Goal: Contribute content: Contribute content

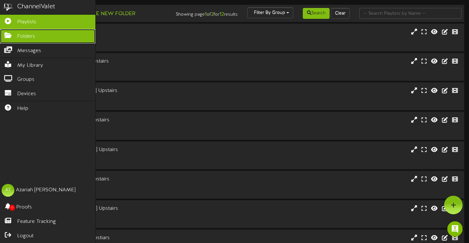
click at [7, 39] on link "Folders" at bounding box center [47, 36] width 95 height 14
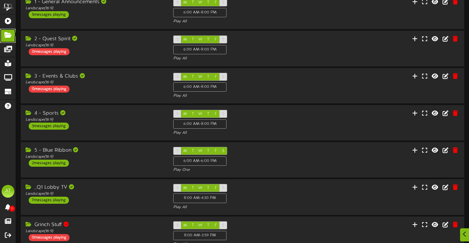
scroll to position [35, 0]
click at [319, 124] on div "4 - Sports Landscape ( 16:9 ) 3 messages playing S M T W T F S 6:00 AM - 8:00 P…" at bounding box center [242, 123] width 445 height 26
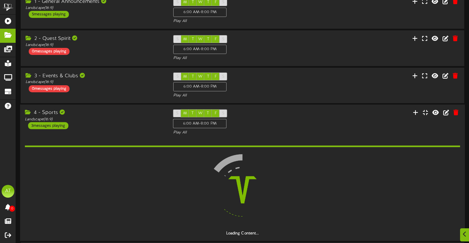
scroll to position [63, 0]
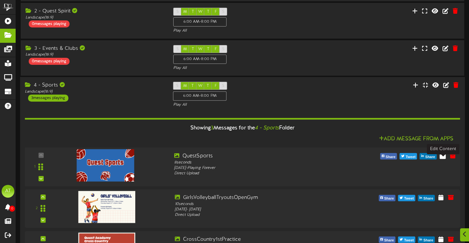
click at [442, 159] on icon at bounding box center [443, 155] width 6 height 7
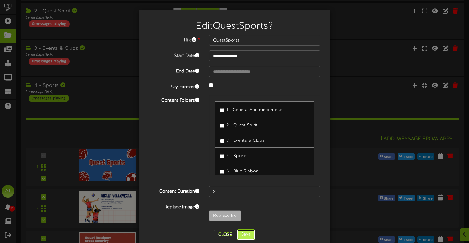
click at [246, 236] on button "Save" at bounding box center [246, 234] width 18 height 11
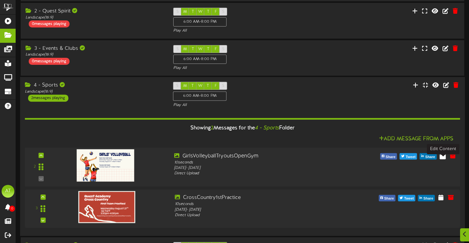
click at [443, 159] on icon at bounding box center [443, 155] width 6 height 7
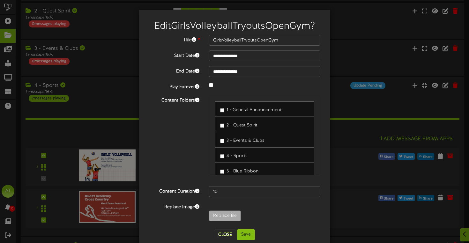
click at [221, 159] on label "4 - Sports" at bounding box center [233, 155] width 27 height 9
click at [244, 233] on button "Save" at bounding box center [246, 234] width 18 height 11
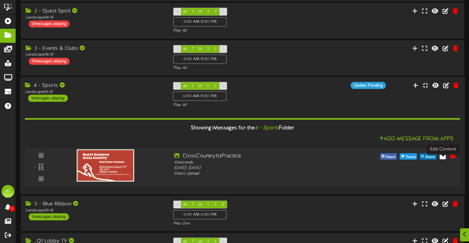
click at [445, 159] on icon at bounding box center [443, 155] width 6 height 7
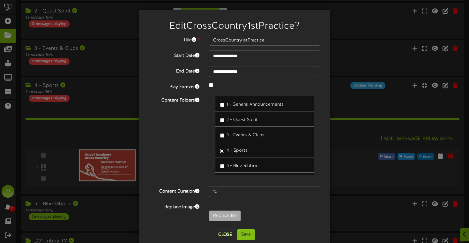
scroll to position [12, 0]
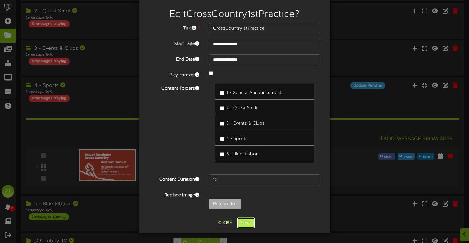
click at [241, 226] on button "Save" at bounding box center [246, 222] width 18 height 11
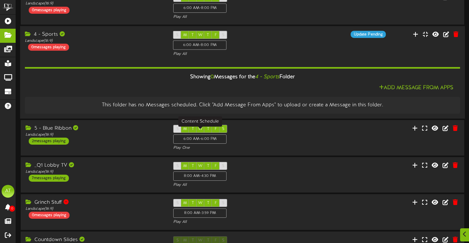
scroll to position [118, 0]
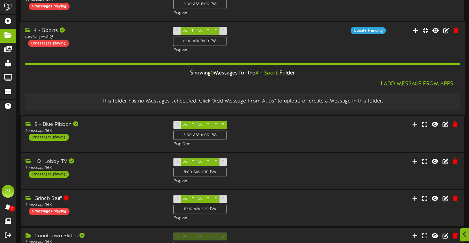
click at [168, 88] on div "Add Message From Apps" at bounding box center [243, 84] width 436 height 8
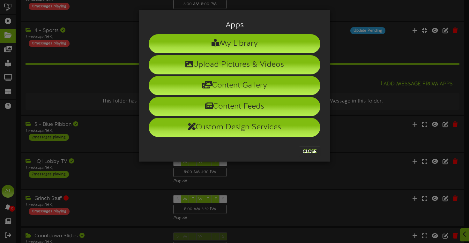
click at [115, 53] on div "Apps My Library Upload Pictures & Videos Content Gallery Content Feeds Custom D…" at bounding box center [234, 121] width 469 height 243
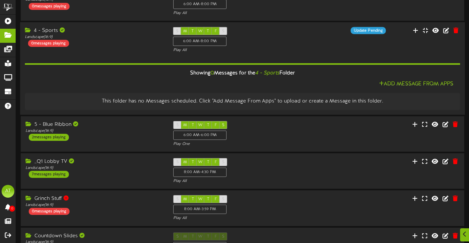
click at [113, 40] on div "Landscape ( 16:9 )" at bounding box center [94, 36] width 139 height 5
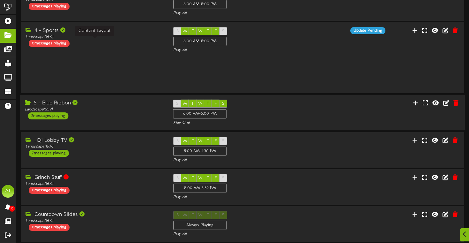
scroll to position [111, 0]
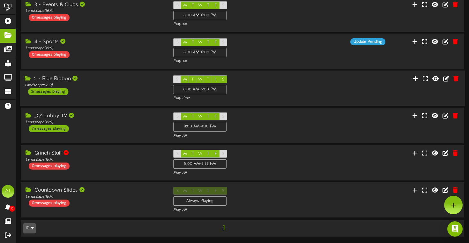
click at [120, 88] on div "5 - Blue Ribbon Landscape ( 16:9 ) 2 messages playing" at bounding box center [94, 85] width 148 height 20
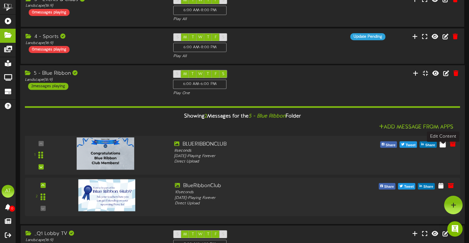
click at [441, 147] on icon at bounding box center [443, 143] width 6 height 7
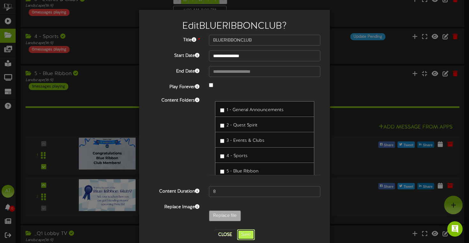
click at [245, 235] on button "Save" at bounding box center [246, 234] width 18 height 11
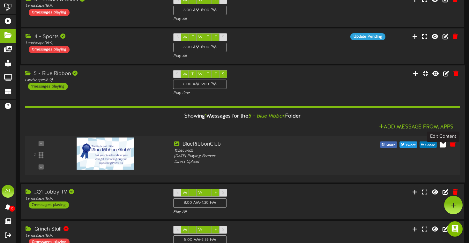
click at [443, 147] on icon at bounding box center [443, 143] width 6 height 7
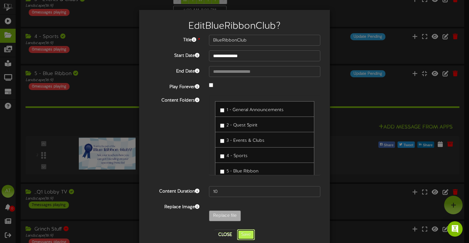
click at [241, 230] on button "Save" at bounding box center [246, 234] width 18 height 11
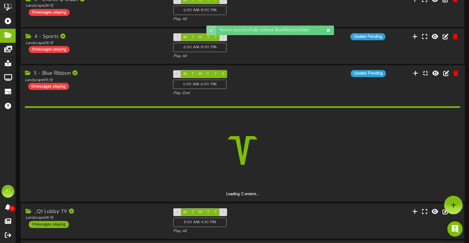
click at [219, 208] on div "S" at bounding box center [223, 212] width 8 height 8
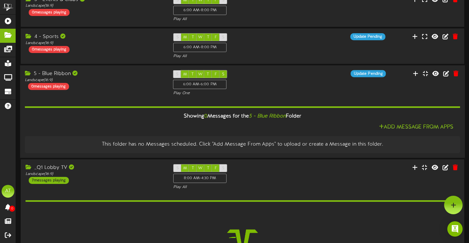
click at [126, 96] on div "5 - Blue Ribbon Landscape ( 16:9 ) 0 messages playing S M T W T F S 6:00 AM - 6…" at bounding box center [242, 83] width 445 height 26
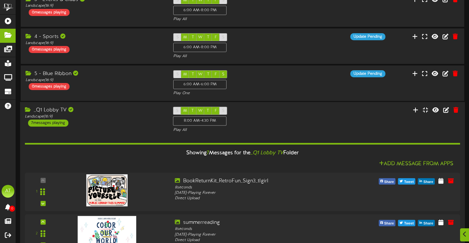
scroll to position [127, 0]
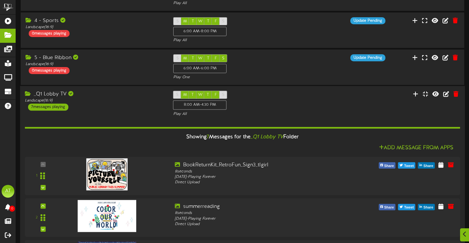
click at [129, 104] on div "Landscape ( 16:9 )" at bounding box center [94, 100] width 139 height 5
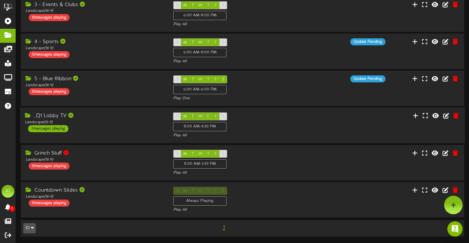
scroll to position [111, 0]
click at [121, 118] on div "_Q1 Lobby TV" at bounding box center [94, 115] width 139 height 7
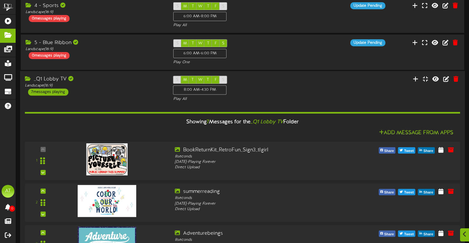
scroll to position [144, 0]
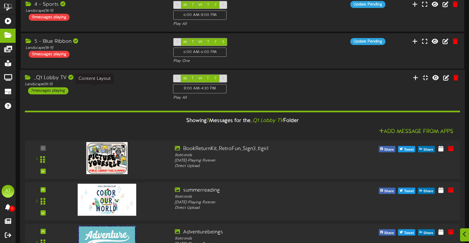
click at [126, 87] on div "Landscape ( 16:9 )" at bounding box center [94, 84] width 139 height 5
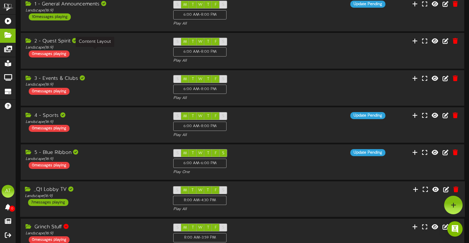
scroll to position [0, 0]
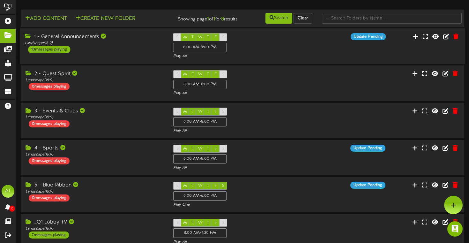
click at [132, 53] on div "1 - General Announcements Landscape ( 16:9 ) 10 messages playing" at bounding box center [94, 43] width 148 height 20
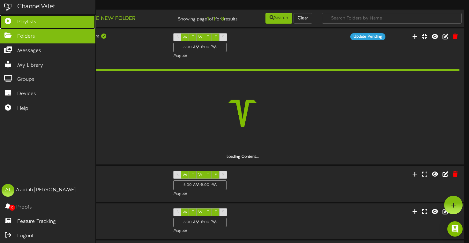
click at [12, 23] on link "Playlists" at bounding box center [47, 22] width 95 height 14
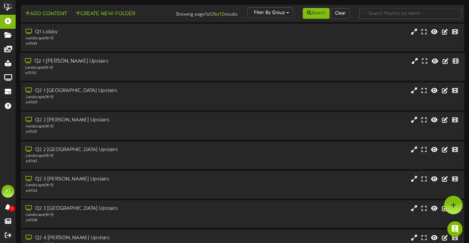
click at [137, 65] on div "Q2 1 South Hall Upstairs" at bounding box center [113, 61] width 176 height 7
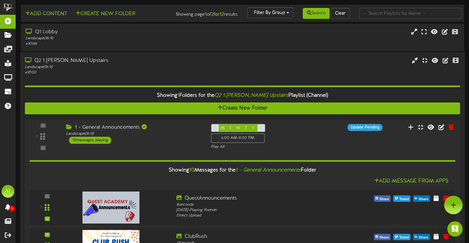
click at [137, 65] on div "Q2 1 South Hall Upstairs" at bounding box center [113, 60] width 176 height 7
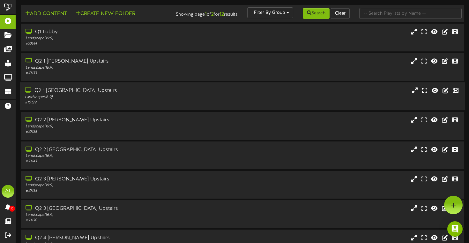
click at [137, 100] on div "Landscape ( 16:9 )" at bounding box center [113, 97] width 176 height 5
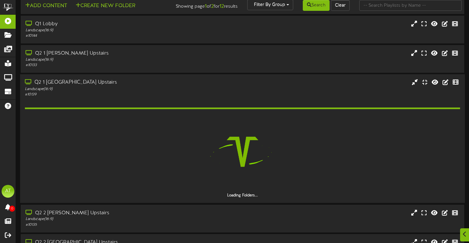
scroll to position [11, 0]
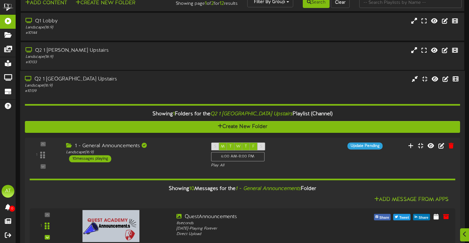
click at [132, 88] on div "Landscape ( 16:9 )" at bounding box center [113, 85] width 176 height 5
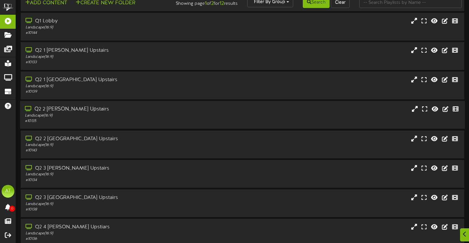
scroll to position [31, 0]
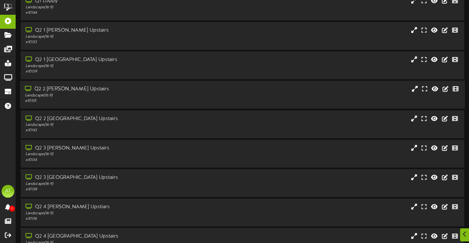
click at [134, 104] on div "# 10135" at bounding box center [113, 100] width 176 height 5
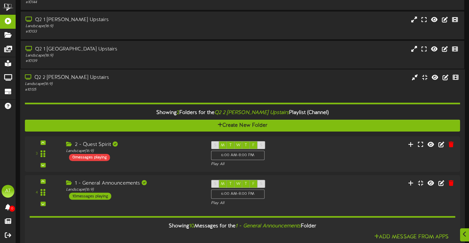
scroll to position [43, 0]
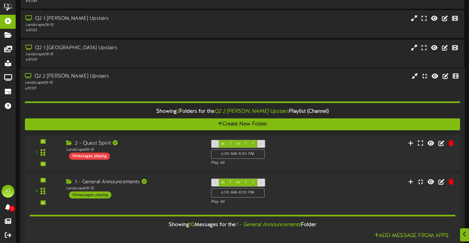
click at [129, 91] on div "# 10135" at bounding box center [113, 88] width 176 height 5
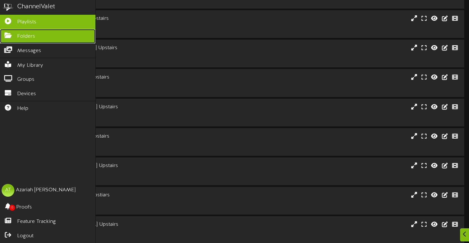
click at [8, 37] on icon at bounding box center [8, 34] width 16 height 5
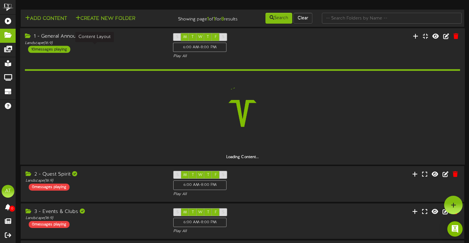
click at [135, 46] on div "Landscape ( 16:9 )" at bounding box center [94, 42] width 139 height 5
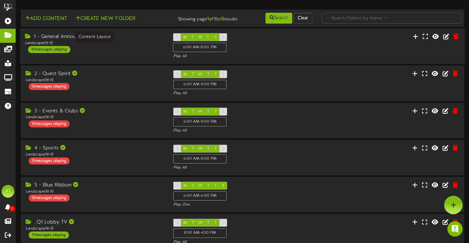
click at [135, 46] on div "Landscape ( 16:9 )" at bounding box center [94, 43] width 139 height 5
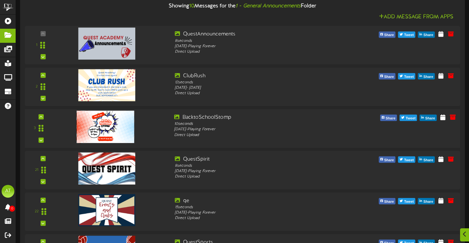
scroll to position [77, 0]
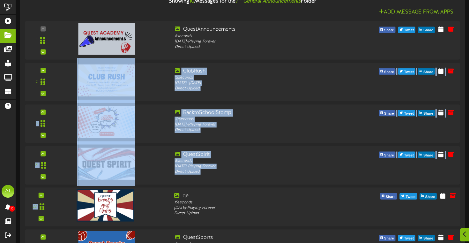
drag, startPoint x: 148, startPoint y: 93, endPoint x: 145, endPoint y: 218, distance: 124.9
click at [145, 218] on div "1 8 seconds" at bounding box center [243, 227] width 436 height 413
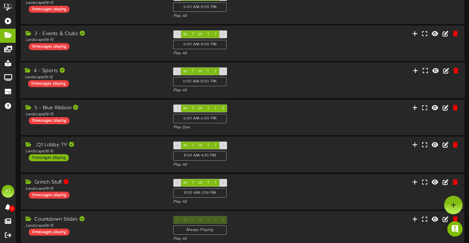
scroll to position [0, 0]
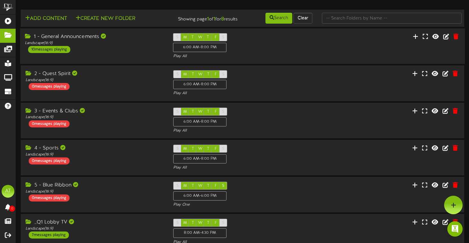
click at [90, 53] on div "1 - General Announcements Landscape ( 16:9 ) 10 messages playing" at bounding box center [94, 43] width 148 height 20
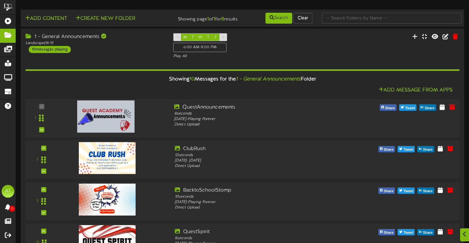
scroll to position [55, 0]
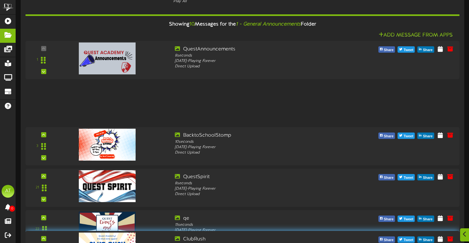
drag, startPoint x: 42, startPoint y: 107, endPoint x: 39, endPoint y: 253, distance: 145.7
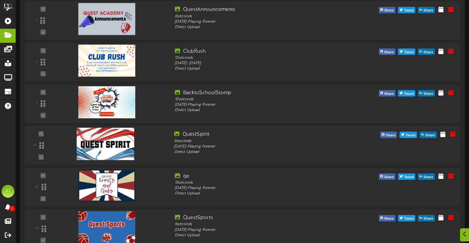
scroll to position [104, 0]
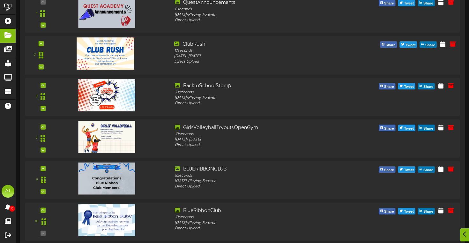
click at [44, 69] on div "2" at bounding box center [40, 55] width 27 height 29
click at [41, 68] on icon at bounding box center [41, 66] width 3 height 3
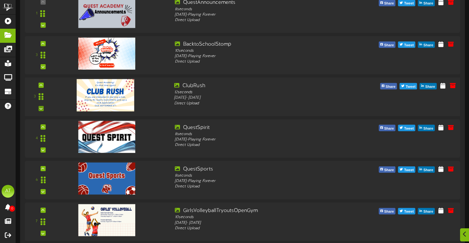
click at [43, 111] on div at bounding box center [40, 108] width 5 height 5
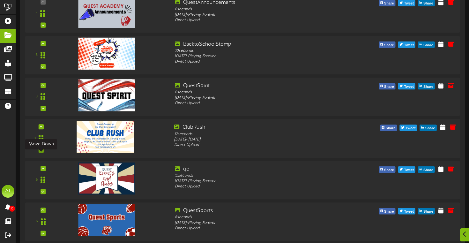
click at [42, 152] on icon at bounding box center [41, 149] width 3 height 3
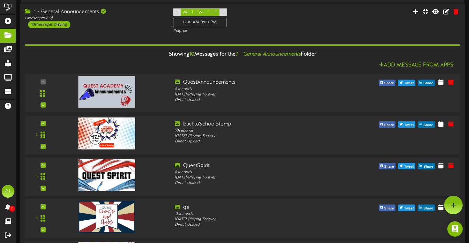
scroll to position [0, 0]
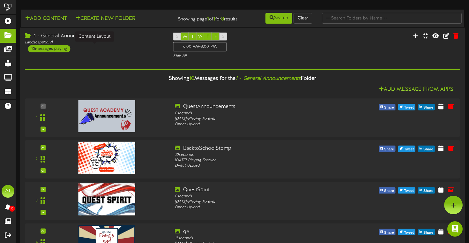
click at [133, 45] on div "Landscape ( 16:9 )" at bounding box center [94, 42] width 139 height 5
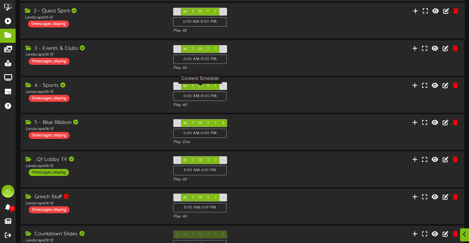
scroll to position [111, 0]
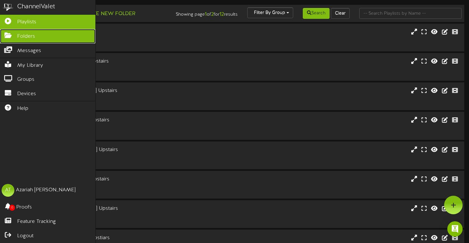
click at [11, 39] on link "Folders" at bounding box center [47, 36] width 95 height 14
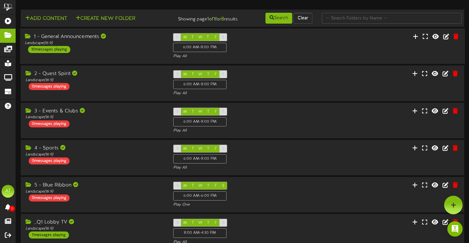
click at [116, 59] on div "1 - General Announcements Landscape ( 16:9 ) 10 messages playing S M T W T F S …" at bounding box center [242, 46] width 445 height 26
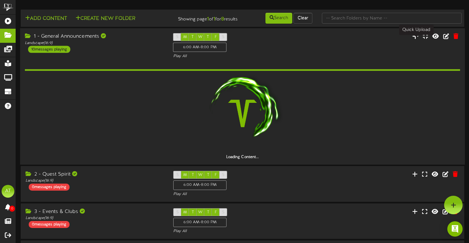
click at [415, 40] on icon at bounding box center [416, 36] width 6 height 7
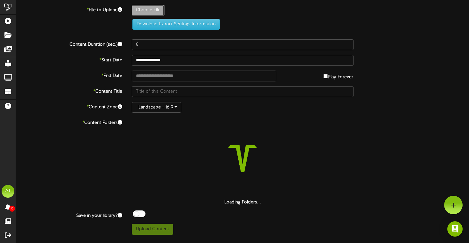
type input "**********"
type input "NJHSInductionCeremony"
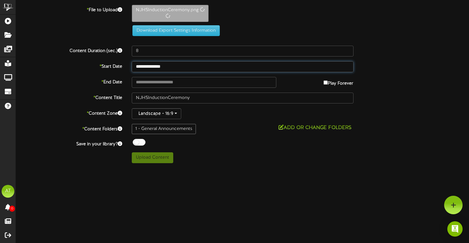
click at [177, 62] on input "**********" at bounding box center [243, 66] width 222 height 11
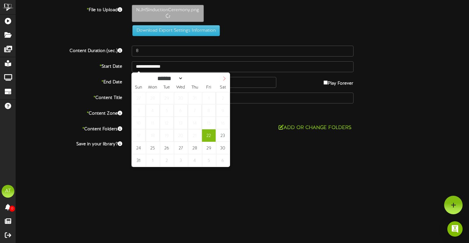
select select "*"
click at [224, 78] on icon at bounding box center [224, 78] width 4 height 4
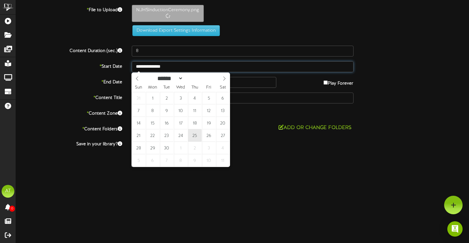
type input "**********"
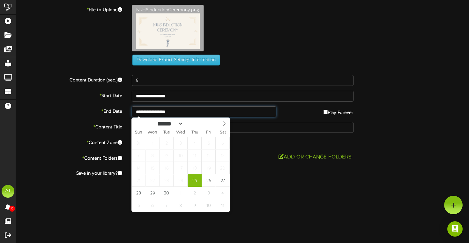
click at [188, 114] on input "**********" at bounding box center [204, 111] width 145 height 11
select select "*"
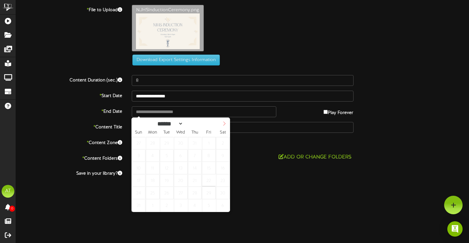
click at [221, 125] on span at bounding box center [224, 123] width 11 height 11
select select "*"
click at [222, 125] on icon at bounding box center [224, 123] width 4 height 4
type input "**********"
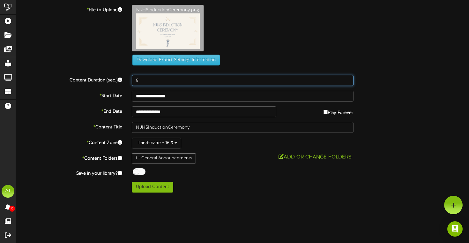
click at [147, 78] on input "8" at bounding box center [243, 80] width 222 height 11
type input "11"
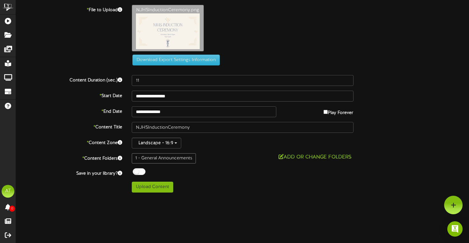
click at [256, 197] on html "ChannelValet Playlists Folders Messages My Library Groups Devices Help AT Azari…" at bounding box center [234, 98] width 469 height 197
click at [162, 188] on button "Upload Content" at bounding box center [153, 187] width 42 height 11
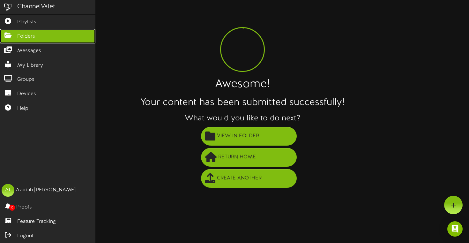
click at [9, 34] on icon at bounding box center [8, 34] width 16 height 5
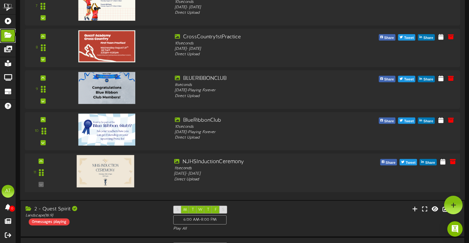
scroll to position [349, 0]
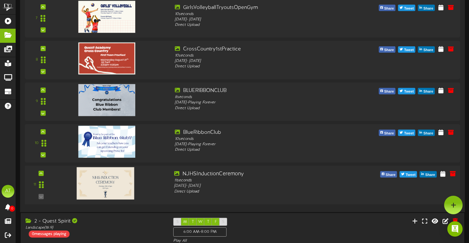
click at [40, 181] on div "11" at bounding box center [40, 185] width 27 height 29
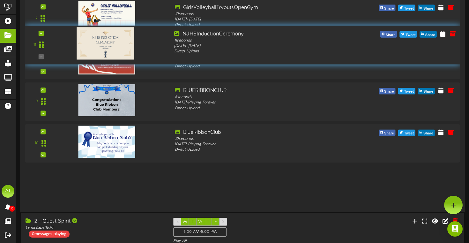
drag, startPoint x: 41, startPoint y: 191, endPoint x: 50, endPoint y: 51, distance: 139.5
click at [50, 51] on div "11" at bounding box center [40, 44] width 27 height 29
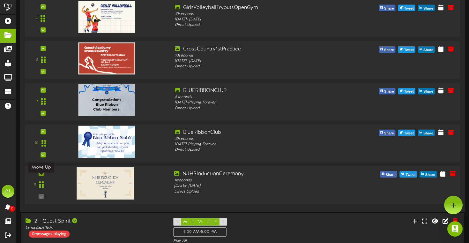
click at [42, 176] on div at bounding box center [40, 173] width 5 height 5
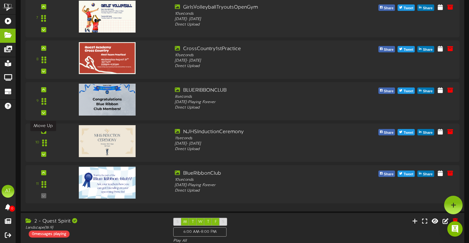
click at [42, 134] on div at bounding box center [43, 131] width 5 height 5
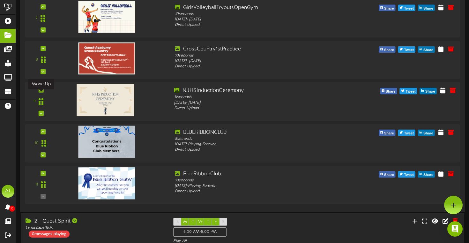
click at [40, 92] on icon at bounding box center [41, 89] width 3 height 3
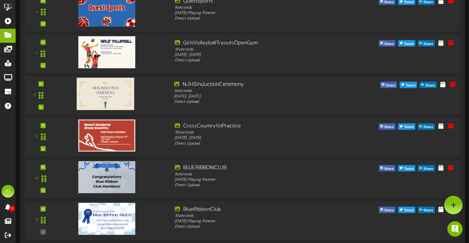
scroll to position [309, 0]
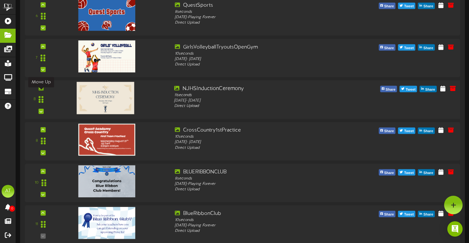
click at [42, 90] on icon at bounding box center [41, 88] width 3 height 3
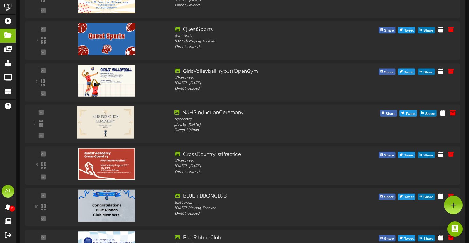
scroll to position [285, 0]
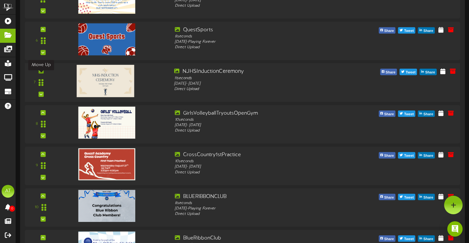
click at [40, 72] on icon at bounding box center [41, 70] width 3 height 3
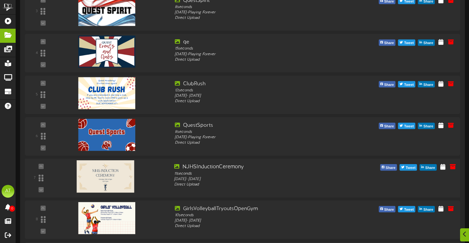
scroll to position [190, 0]
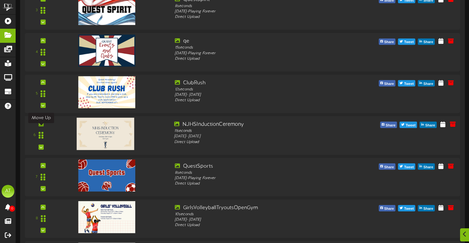
click at [40, 125] on icon at bounding box center [41, 123] width 3 height 3
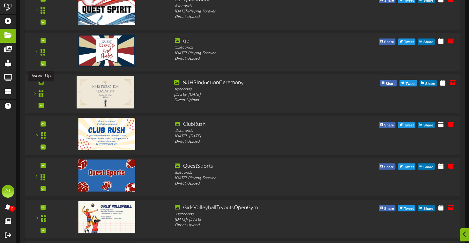
click at [40, 85] on div at bounding box center [40, 82] width 5 height 5
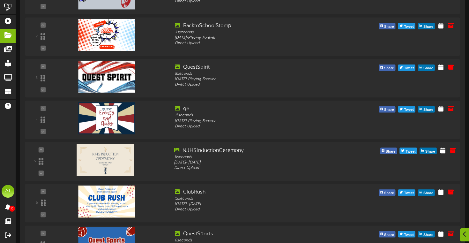
scroll to position [122, 0]
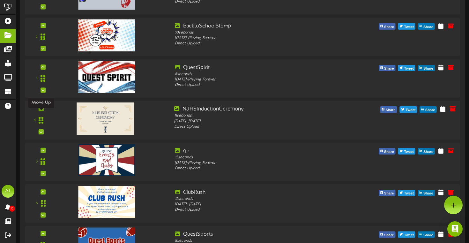
click at [40, 110] on icon at bounding box center [41, 108] width 3 height 3
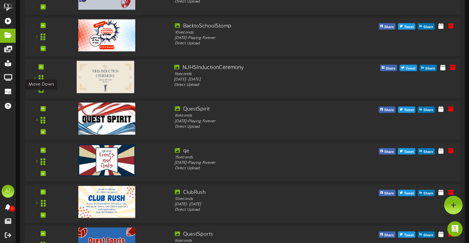
click at [42, 93] on div at bounding box center [40, 89] width 5 height 5
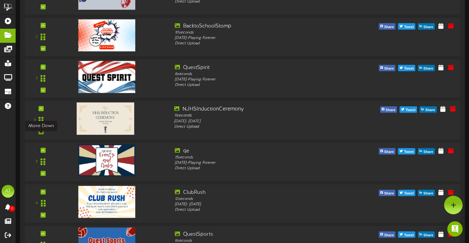
click at [41, 133] on icon at bounding box center [41, 131] width 3 height 3
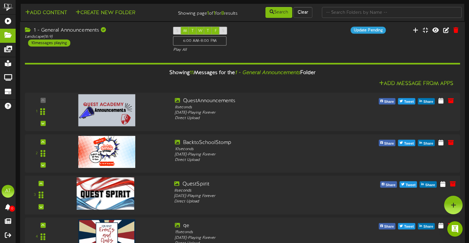
scroll to position [0, 0]
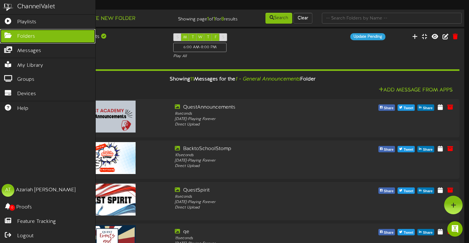
click at [7, 39] on link "Folders" at bounding box center [47, 36] width 95 height 14
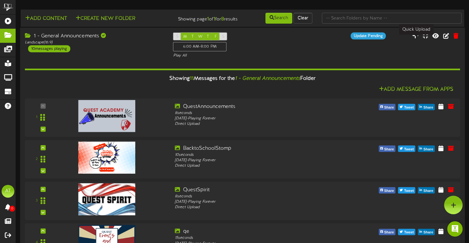
click at [415, 37] on icon at bounding box center [416, 35] width 6 height 7
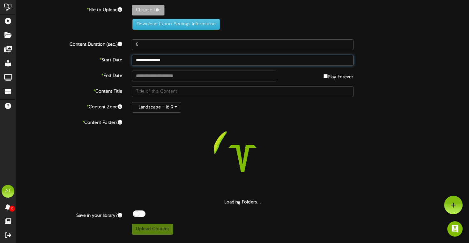
click at [161, 61] on input "**********" at bounding box center [243, 60] width 222 height 11
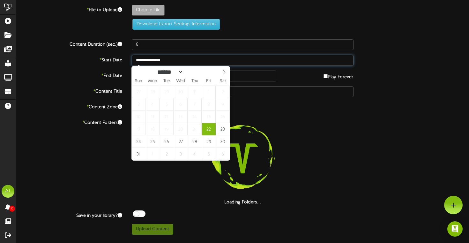
click at [243, 55] on input "**********" at bounding box center [243, 60] width 222 height 11
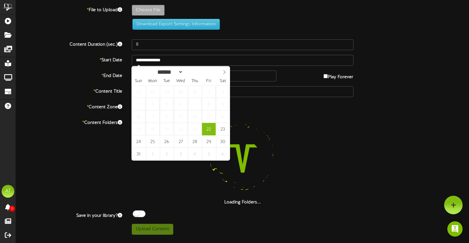
click at [283, 74] on div "Play Forever" at bounding box center [319, 76] width 77 height 10
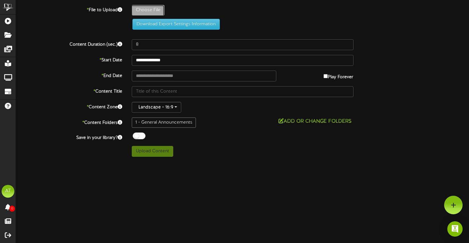
type input "**********"
type input "NJHSSignUp"
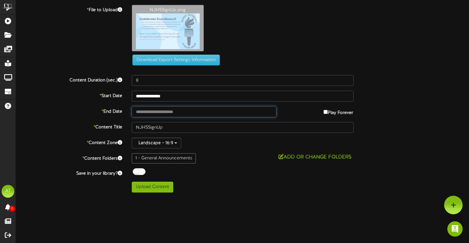
click at [165, 111] on input "text" at bounding box center [204, 111] width 145 height 11
type input "**********"
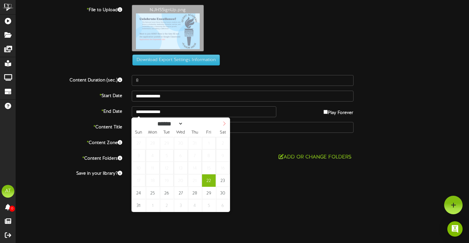
select select "*"
click at [222, 121] on span at bounding box center [224, 123] width 11 height 11
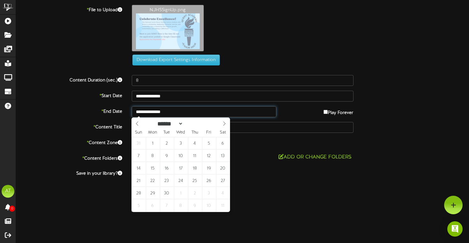
type input "**********"
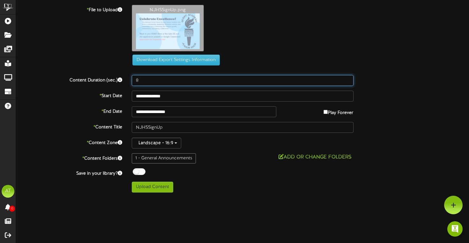
click at [144, 82] on input "8" at bounding box center [243, 80] width 222 height 11
type input "13"
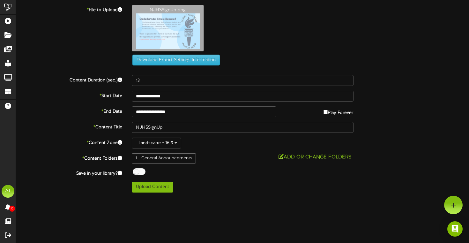
click at [221, 194] on div "ChannelValet Playlists Folders Messages My Library Groups Devices Help AT Azari…" at bounding box center [234, 98] width 469 height 197
click at [153, 187] on button "Upload Content" at bounding box center [153, 187] width 42 height 11
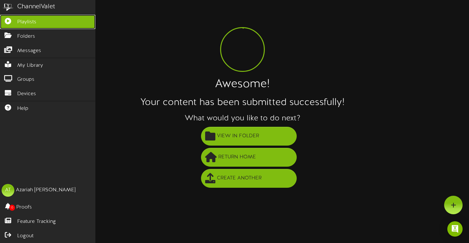
click at [8, 22] on icon at bounding box center [8, 20] width 16 height 5
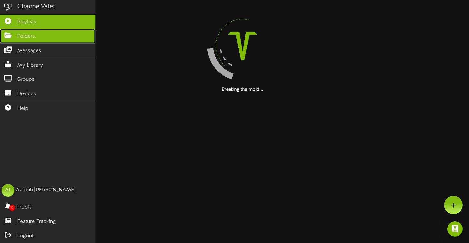
click at [18, 36] on span "Folders" at bounding box center [26, 36] width 18 height 7
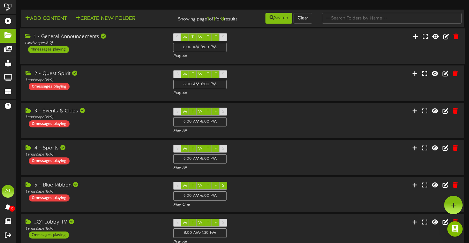
click at [130, 41] on div "1 - General Announcements" at bounding box center [94, 36] width 139 height 7
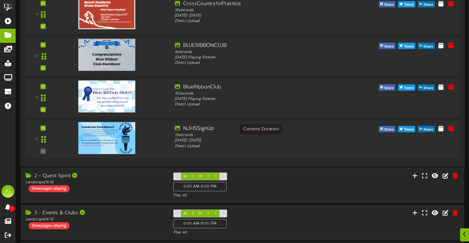
scroll to position [448, 0]
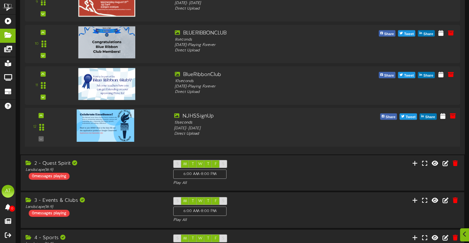
click at [38, 121] on div "12" at bounding box center [40, 127] width 27 height 29
click at [43, 118] on div at bounding box center [40, 115] width 5 height 5
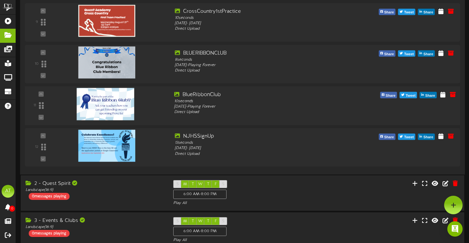
scroll to position [421, 0]
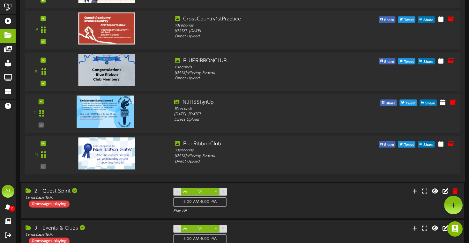
click at [43, 104] on div at bounding box center [40, 101] width 5 height 5
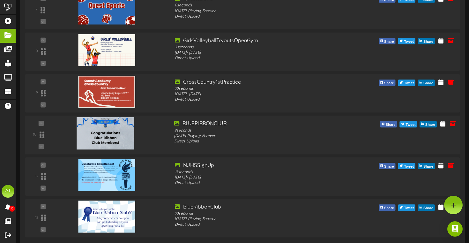
scroll to position [354, 0]
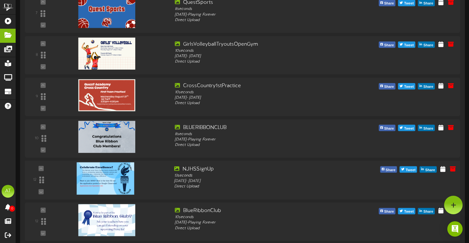
click at [66, 177] on div at bounding box center [114, 176] width 110 height 23
click at [41, 174] on div "12" at bounding box center [40, 179] width 27 height 29
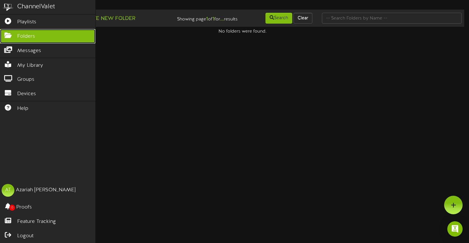
click at [4, 41] on link "Folders" at bounding box center [47, 36] width 95 height 14
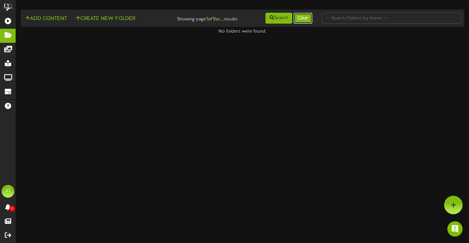
click at [304, 19] on button "Clear" at bounding box center [303, 18] width 19 height 11
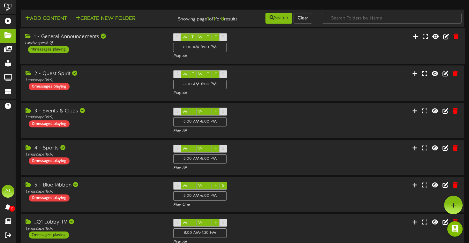
click at [112, 36] on div "1 - General Announcements Landscape ( 16:9 ) 11 messages playing S M T W T F S …" at bounding box center [242, 46] width 445 height 36
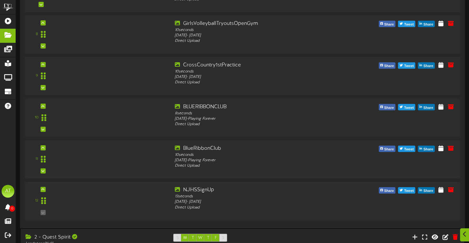
scroll to position [375, 0]
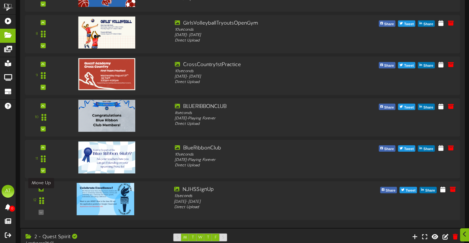
click at [43, 192] on div at bounding box center [40, 188] width 5 height 5
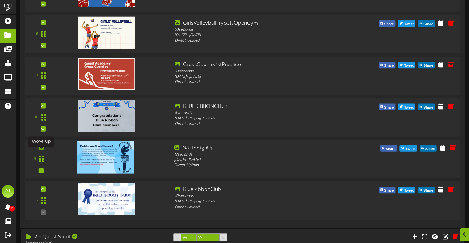
click at [40, 149] on icon at bounding box center [41, 147] width 3 height 3
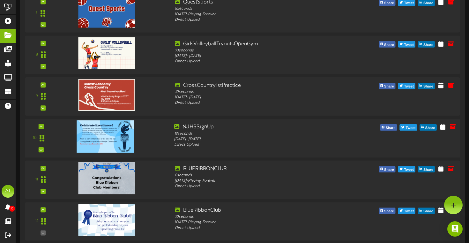
scroll to position [353, 0]
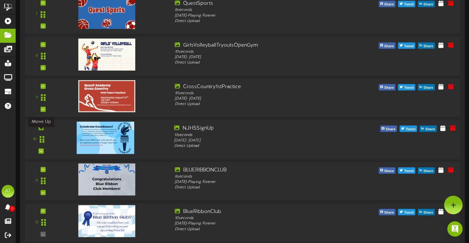
click at [42, 129] on icon at bounding box center [41, 127] width 3 height 3
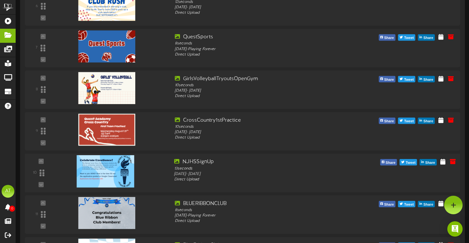
scroll to position [315, 0]
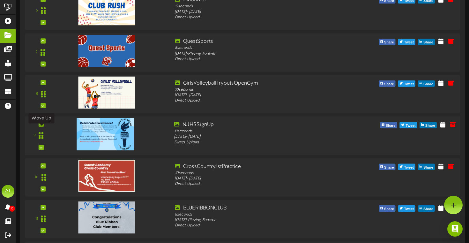
click at [42, 126] on icon at bounding box center [41, 124] width 3 height 3
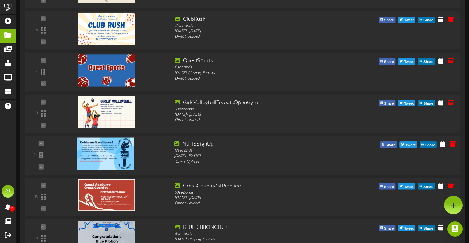
scroll to position [287, 0]
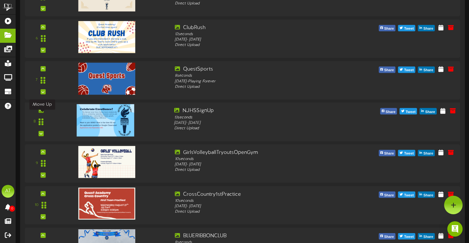
click at [42, 113] on div at bounding box center [40, 110] width 5 height 5
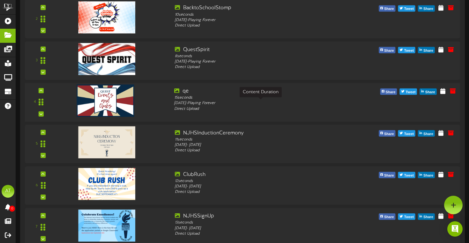
scroll to position [0, 0]
